Goal: Communication & Community: Answer question/provide support

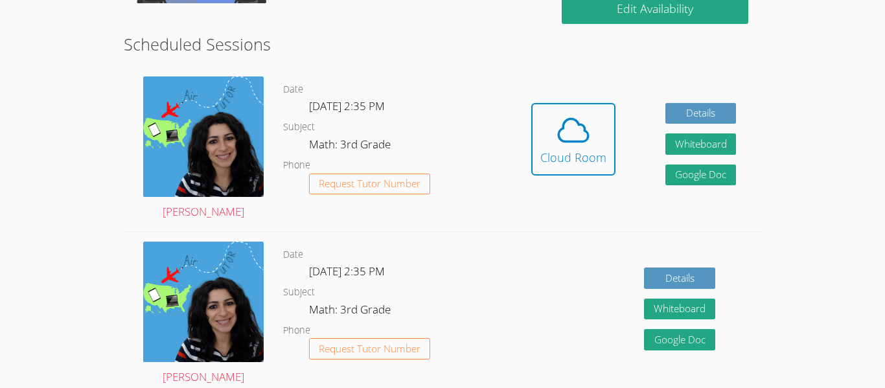
scroll to position [251, 0]
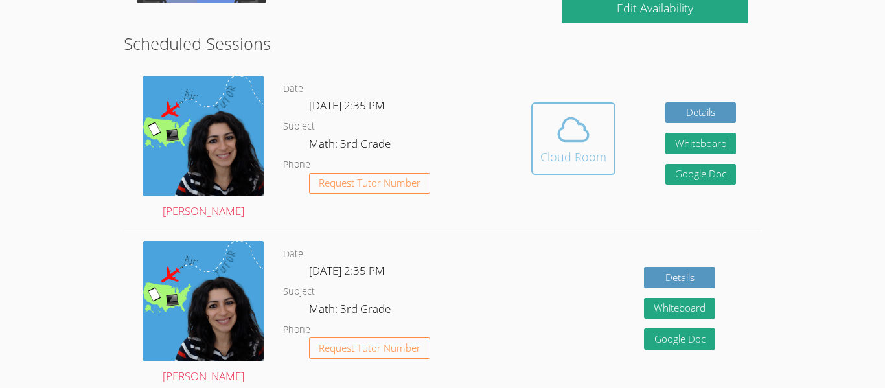
click at [580, 131] on icon at bounding box center [573, 129] width 36 height 36
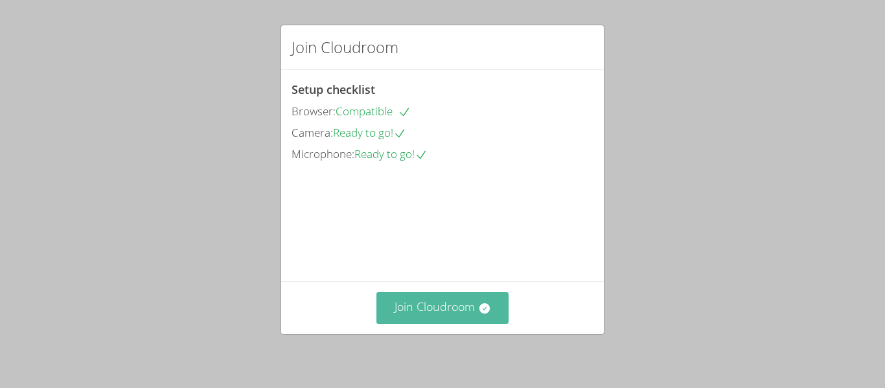
click at [474, 304] on button "Join Cloudroom" at bounding box center [442, 308] width 133 height 32
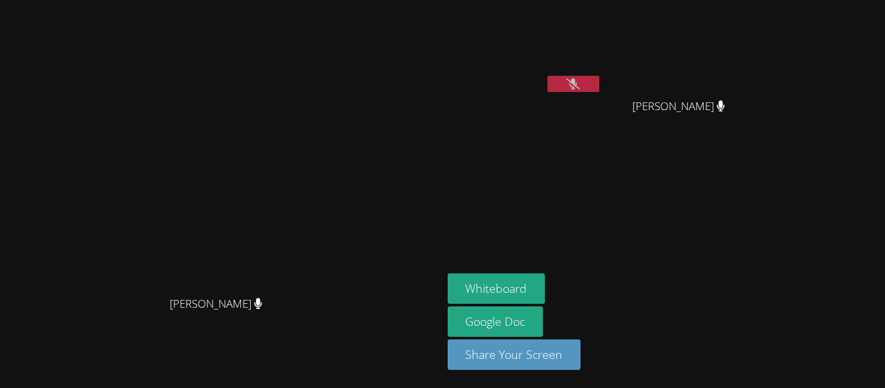
click at [580, 85] on icon at bounding box center [573, 83] width 14 height 11
click at [599, 87] on button at bounding box center [573, 84] width 52 height 16
click at [599, 82] on button at bounding box center [573, 84] width 52 height 16
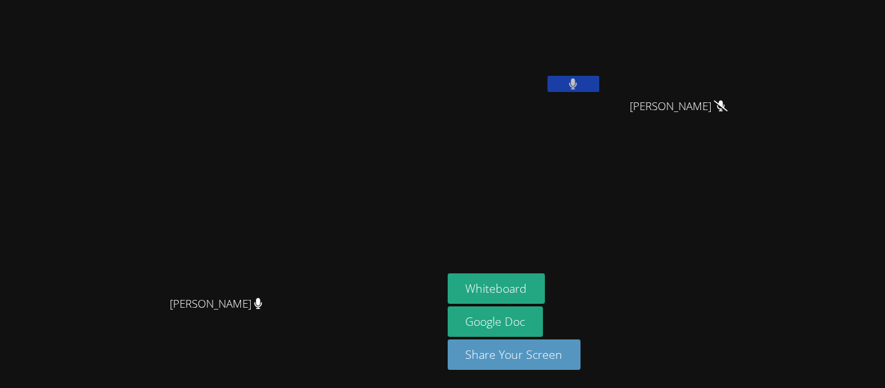
click at [577, 82] on icon at bounding box center [573, 83] width 8 height 11
click at [599, 78] on button at bounding box center [573, 84] width 52 height 16
click at [599, 76] on button at bounding box center [573, 84] width 52 height 16
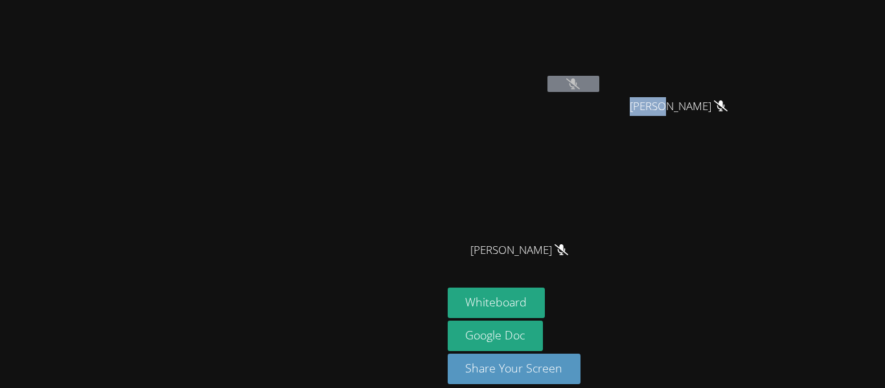
drag, startPoint x: 797, startPoint y: 108, endPoint x: 761, endPoint y: 113, distance: 36.0
click at [727, 113] on span "[PERSON_NAME]" at bounding box center [679, 106] width 98 height 19
click at [318, 139] on video at bounding box center [221, 175] width 194 height 243
click at [318, 135] on video at bounding box center [221, 175] width 194 height 243
drag, startPoint x: 370, startPoint y: 131, endPoint x: 350, endPoint y: 141, distance: 21.7
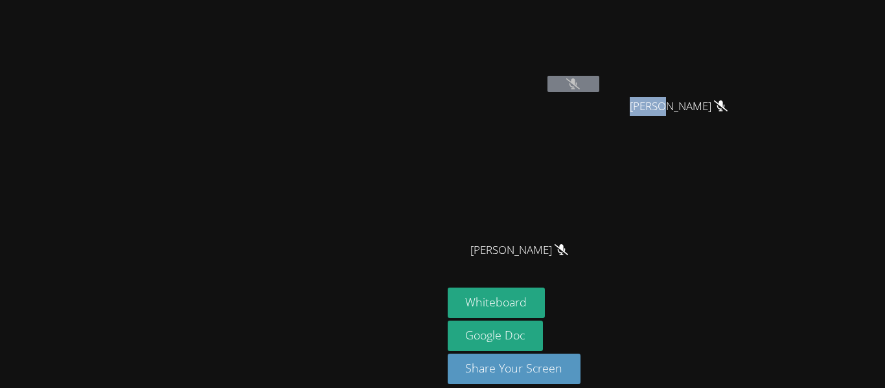
click at [318, 141] on video at bounding box center [221, 175] width 194 height 243
click at [761, 133] on div "Eugene Bell" at bounding box center [684, 118] width 154 height 52
drag, startPoint x: 695, startPoint y: 86, endPoint x: 703, endPoint y: 90, distance: 8.7
click at [599, 90] on button at bounding box center [573, 84] width 52 height 16
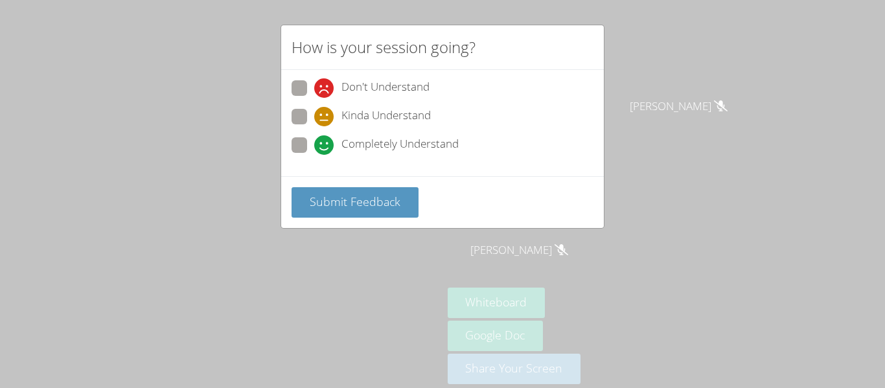
click at [391, 116] on span "Kinda Understand" at bounding box center [385, 116] width 89 height 19
click at [325, 116] on input "Kinda Understand" at bounding box center [319, 114] width 11 height 11
radio input "true"
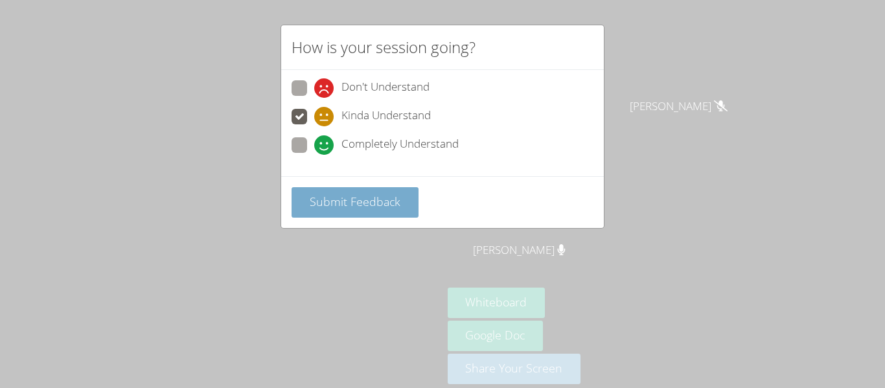
click at [385, 210] on button "Submit Feedback" at bounding box center [354, 202] width 127 height 30
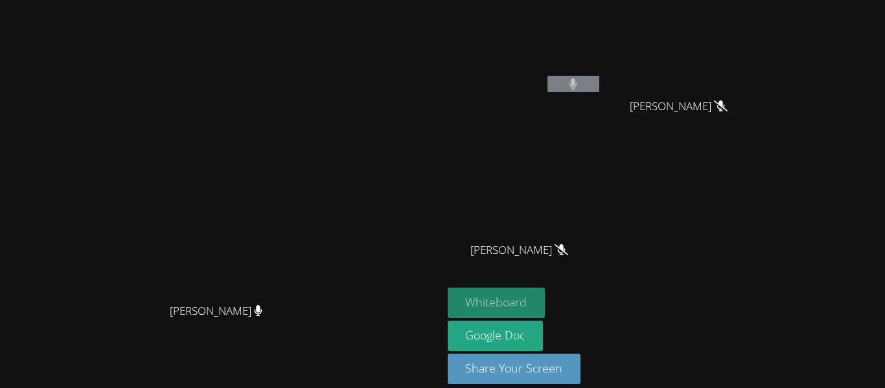
click at [545, 299] on button "Whiteboard" at bounding box center [497, 303] width 98 height 30
click at [545, 304] on button "Whiteboard" at bounding box center [497, 303] width 98 height 30
